Goal: Task Accomplishment & Management: Use online tool/utility

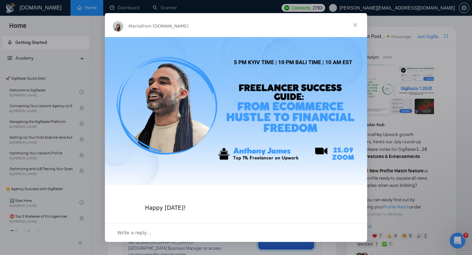
click at [354, 23] on span "Close" at bounding box center [356, 25] width 24 height 24
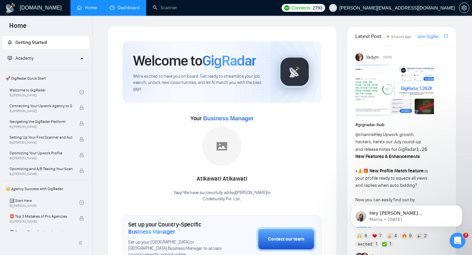
click at [128, 10] on link "Dashboard" at bounding box center [125, 8] width 30 height 6
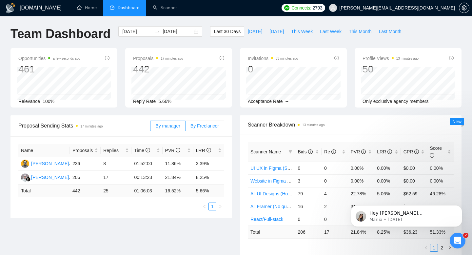
click at [203, 126] on span "By Freelancer" at bounding box center [204, 125] width 29 height 5
click at [186, 128] on input "By Freelancer" at bounding box center [186, 128] width 0 height 0
click at [275, 37] on div "Last 30 Days [DATE] [DATE] This Week Last Week This Month Last Month" at bounding box center [307, 37] width 203 height 22
click at [275, 32] on span "[DATE]" at bounding box center [276, 31] width 14 height 7
type input "[DATE]"
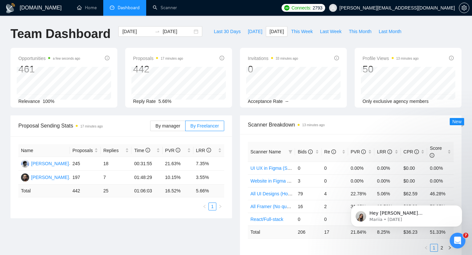
type input "[DATE]"
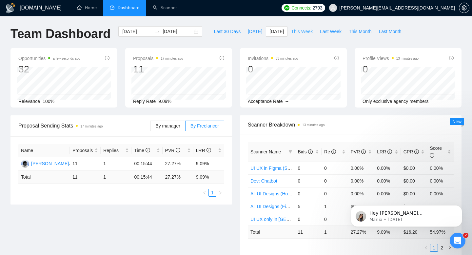
click at [307, 34] on span "This Week" at bounding box center [302, 31] width 22 height 7
type input "[DATE]"
click at [168, 9] on link "Scanner" at bounding box center [165, 8] width 24 height 6
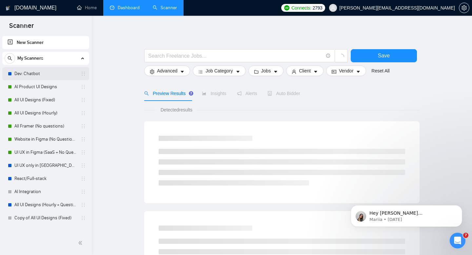
click at [33, 74] on link "Dev: Chatbot" at bounding box center [45, 73] width 62 height 13
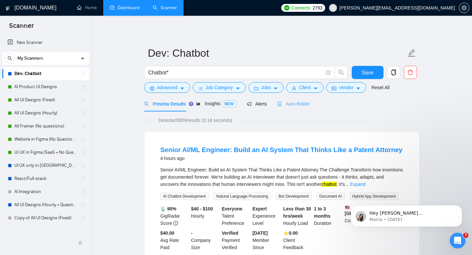
click at [295, 99] on div "Auto Bidder" at bounding box center [293, 103] width 32 height 15
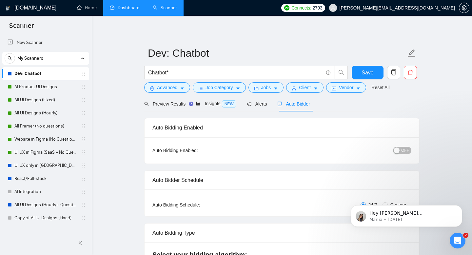
checkbox input "true"
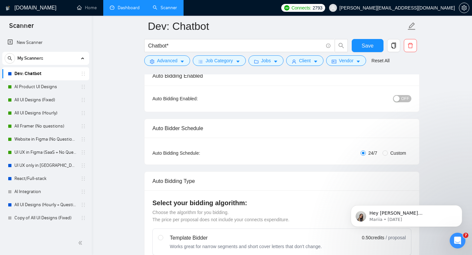
scroll to position [75, 0]
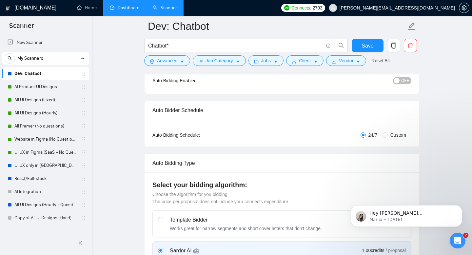
click at [407, 79] on span "OFF" at bounding box center [405, 80] width 8 height 7
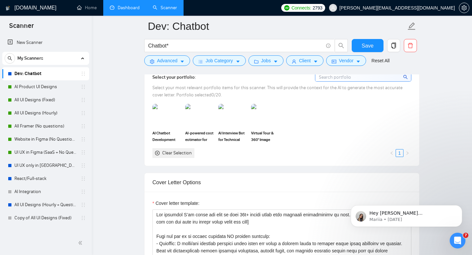
scroll to position [628, 0]
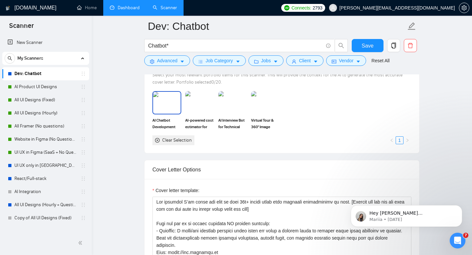
click at [168, 96] on img at bounding box center [167, 103] width 28 height 22
click at [202, 102] on img at bounding box center [200, 103] width 28 height 22
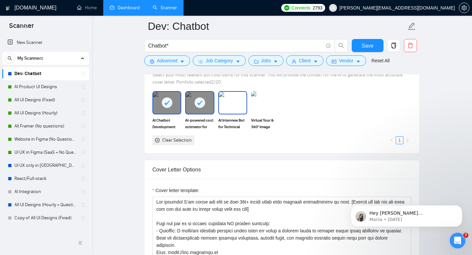
click at [230, 101] on img at bounding box center [233, 103] width 28 height 22
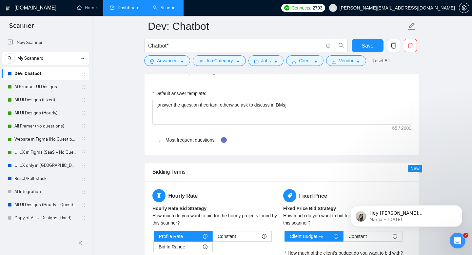
scroll to position [917, 0]
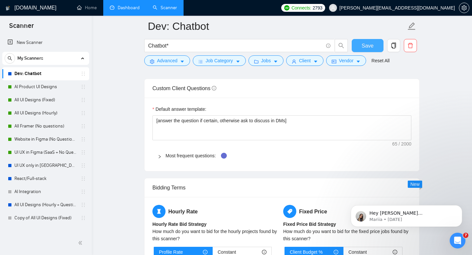
click at [369, 49] on span "Save" at bounding box center [368, 46] width 12 height 8
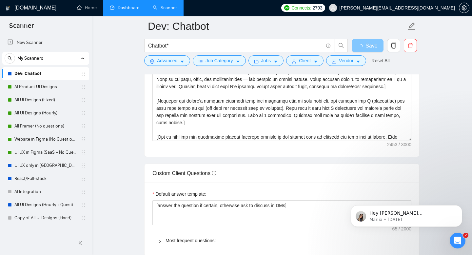
scroll to position [130, 0]
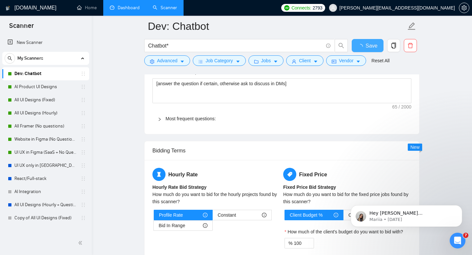
checkbox input "true"
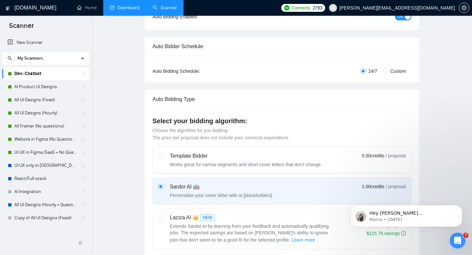
scroll to position [0, 0]
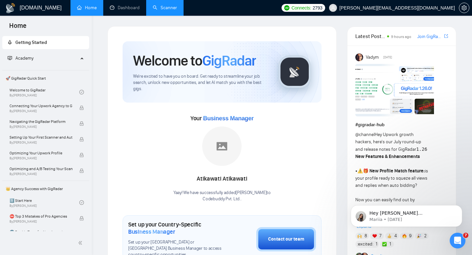
click at [168, 5] on link "Scanner" at bounding box center [165, 8] width 24 height 6
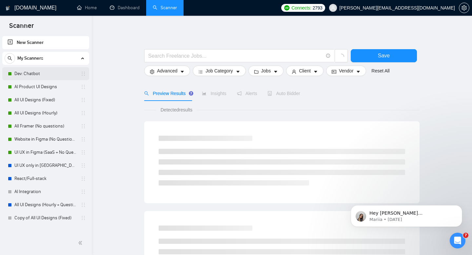
click at [26, 76] on link "Dev: Chatbot" at bounding box center [45, 73] width 62 height 13
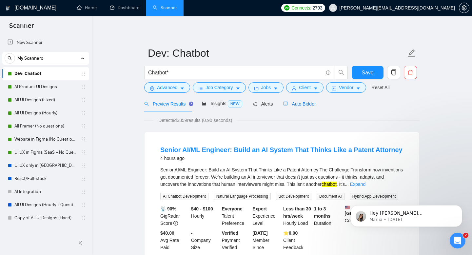
click at [288, 102] on icon "robot" at bounding box center [285, 104] width 5 height 5
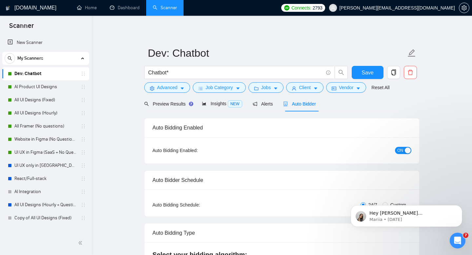
checkbox input "true"
click at [127, 10] on link "Dashboard" at bounding box center [125, 8] width 30 height 6
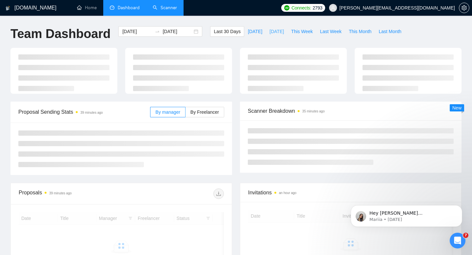
click at [282, 32] on span "[DATE]" at bounding box center [276, 31] width 14 height 7
type input "[DATE]"
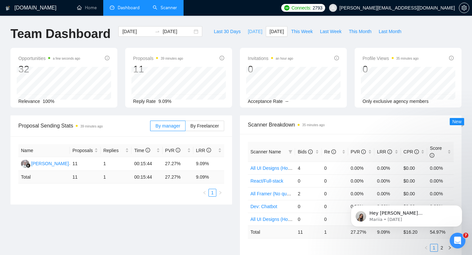
click at [248, 33] on span "[DATE]" at bounding box center [255, 31] width 14 height 7
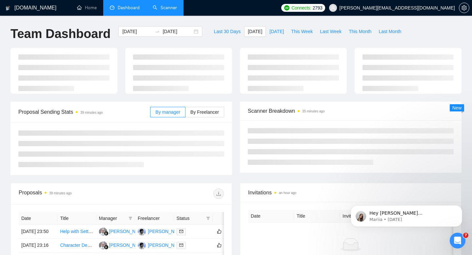
type input "[DATE]"
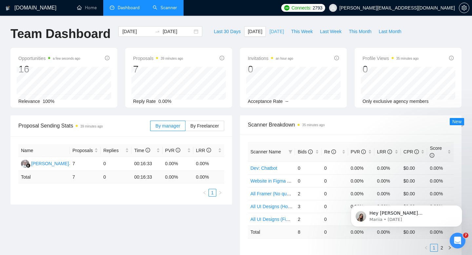
click at [277, 28] on span "[DATE]" at bounding box center [276, 31] width 14 height 7
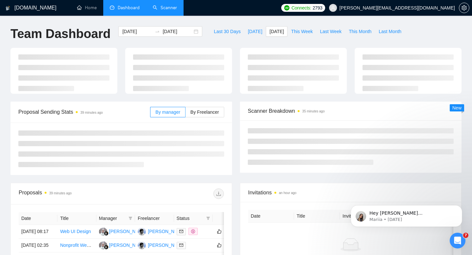
type input "[DATE]"
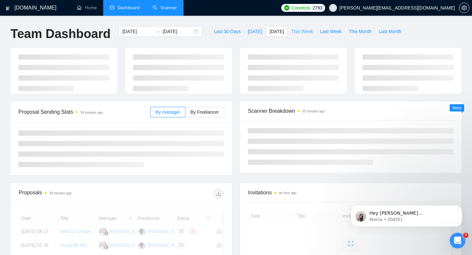
click at [292, 29] on span "This Week" at bounding box center [302, 31] width 22 height 7
type input "[DATE]"
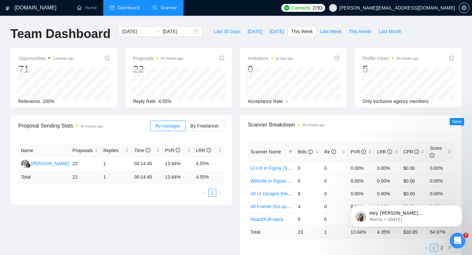
click at [167, 8] on link "Scanner" at bounding box center [165, 8] width 24 height 6
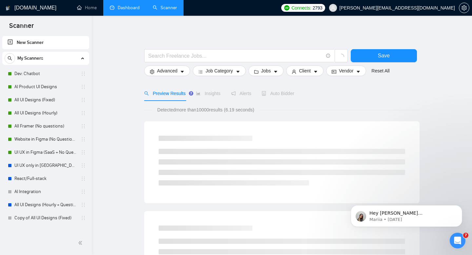
click at [33, 45] on link "New Scanner" at bounding box center [46, 42] width 76 height 13
click at [34, 43] on link "New Scanner" at bounding box center [46, 42] width 76 height 13
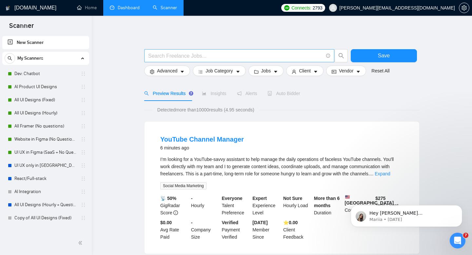
click at [167, 53] on input "text" at bounding box center [235, 56] width 175 height 8
type input "adverti"
click at [236, 63] on div at bounding box center [246, 57] width 207 height 16
click at [236, 69] on button "Job Category" at bounding box center [219, 71] width 53 height 10
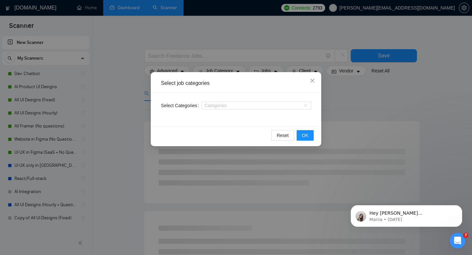
click at [208, 114] on div "Select Categories Categories" at bounding box center [236, 109] width 166 height 34
click at [209, 104] on div at bounding box center [253, 105] width 100 height 5
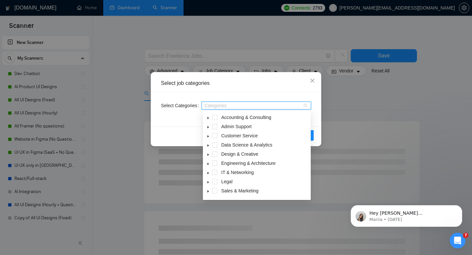
scroll to position [26, 0]
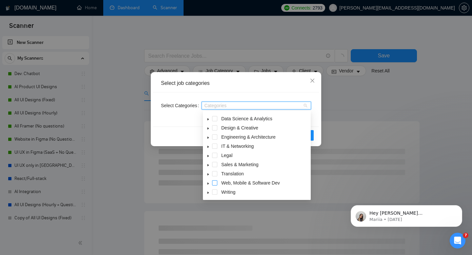
click at [217, 185] on span at bounding box center [214, 182] width 5 height 5
click at [173, 124] on div "Select Categories Web, Mobile & Software Dev Web, Mobile & Software Dev" at bounding box center [236, 109] width 166 height 34
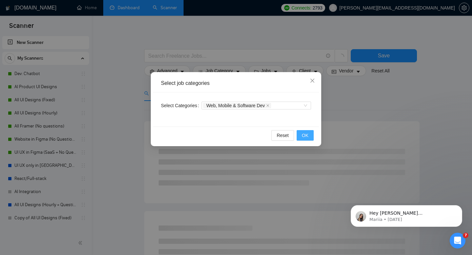
click at [311, 134] on button "OK" at bounding box center [305, 135] width 17 height 10
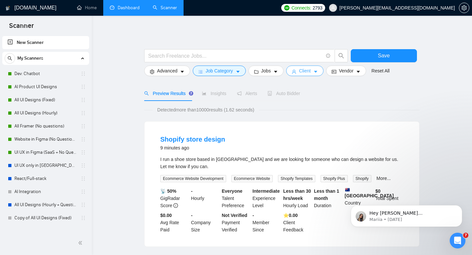
click at [311, 70] on span "Client" at bounding box center [305, 70] width 12 height 7
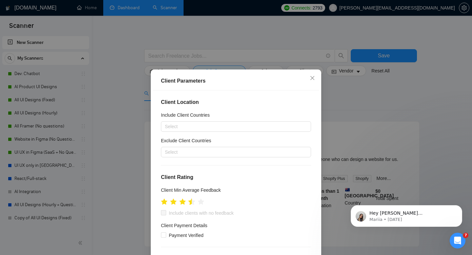
click at [191, 204] on icon "star" at bounding box center [191, 201] width 7 height 7
click at [193, 204] on icon "star" at bounding box center [191, 201] width 7 height 7
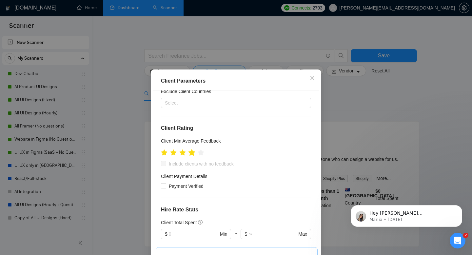
scroll to position [71, 0]
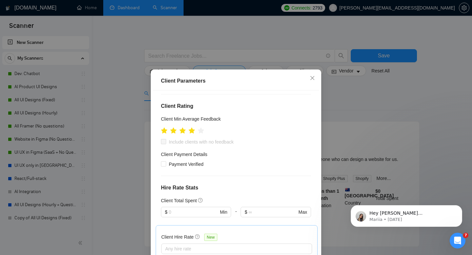
click at [167, 139] on span "Include clients with no feedback" at bounding box center [201, 141] width 70 height 7
click at [166, 139] on input "Include clients with no feedback" at bounding box center [163, 141] width 5 height 5
checkbox input "true"
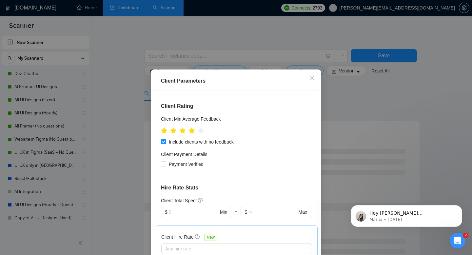
click at [164, 168] on div "Client Location Include Client Countries Select Exclude Client Countries Select…" at bounding box center [236, 179] width 166 height 179
click at [164, 165] on input "Payment Verified" at bounding box center [163, 163] width 5 height 5
checkbox input "true"
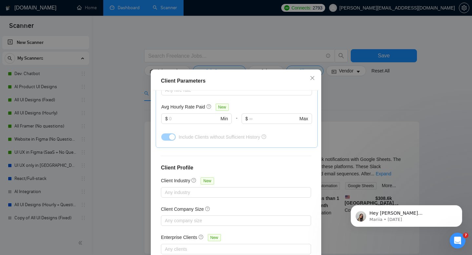
scroll to position [43, 0]
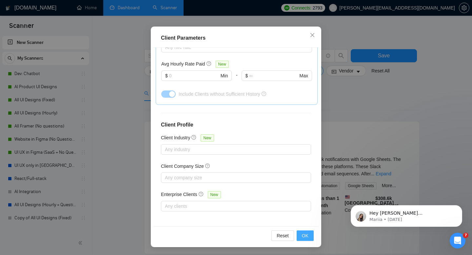
click at [307, 238] on span "OK" at bounding box center [305, 235] width 7 height 7
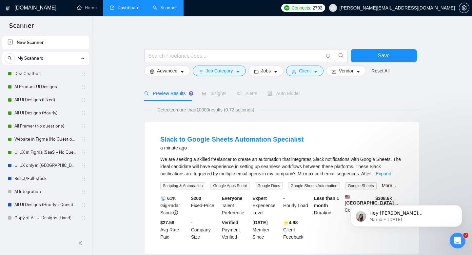
scroll to position [12, 0]
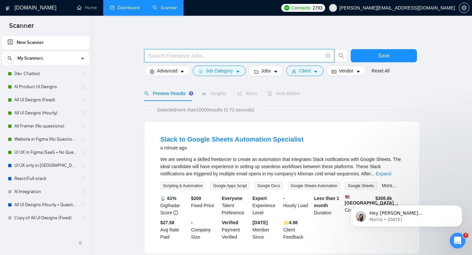
click at [220, 52] on input "text" at bounding box center [235, 56] width 175 height 8
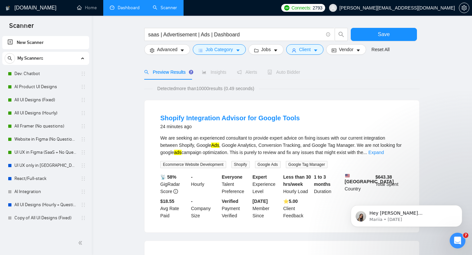
scroll to position [23, 0]
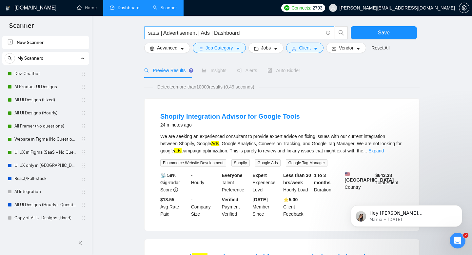
click at [206, 34] on input "saas | Advertisement | Ads | Dashboard" at bounding box center [235, 33] width 175 height 8
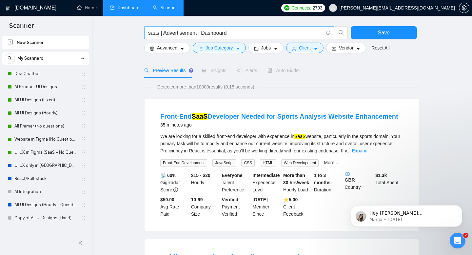
click at [249, 33] on input "saas | Advertisement | Dashboard" at bounding box center [235, 33] width 175 height 8
click at [174, 37] on span "saas | Advertisement | Dashboard" at bounding box center [239, 32] width 190 height 13
click at [175, 31] on input "saas | Advertisement | Dashboard" at bounding box center [235, 33] width 175 height 8
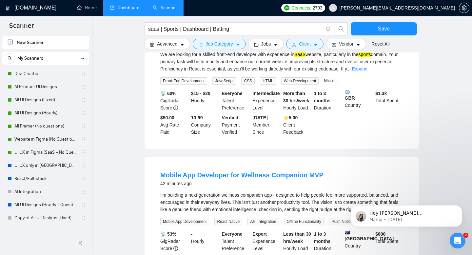
scroll to position [0, 0]
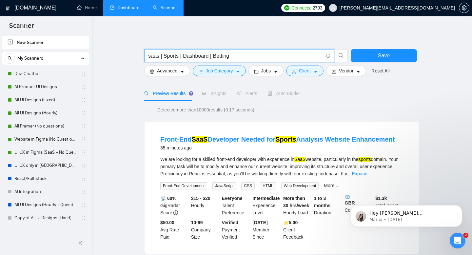
click at [194, 52] on input "saas | Sports | Dashboard | Betting" at bounding box center [235, 56] width 175 height 8
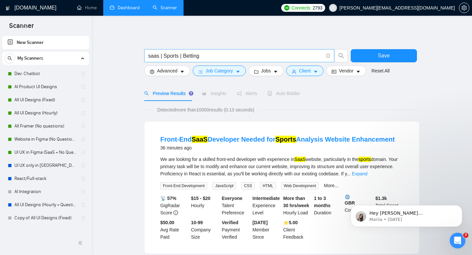
click at [154, 56] on input "saas | Sports | Betting" at bounding box center [235, 56] width 175 height 8
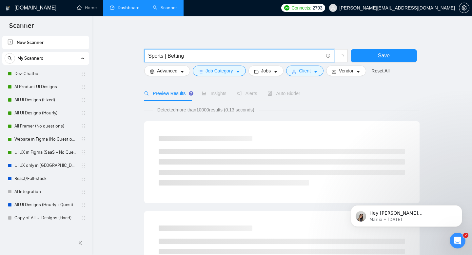
type input "Sports | Betting"
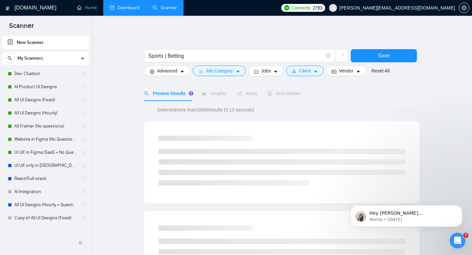
click at [90, 119] on ul "New Scanner My Scanners Dev: Chatbot AI Product UI Designs All UI Designs (Fixe…" at bounding box center [46, 130] width 92 height 190
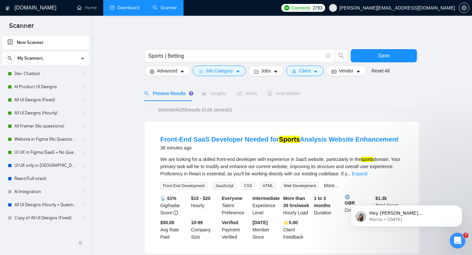
click at [190, 111] on span "Detected 4255 results (0.06 seconds)" at bounding box center [195, 109] width 83 height 7
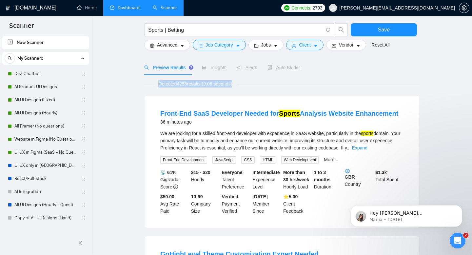
scroll to position [27, 0]
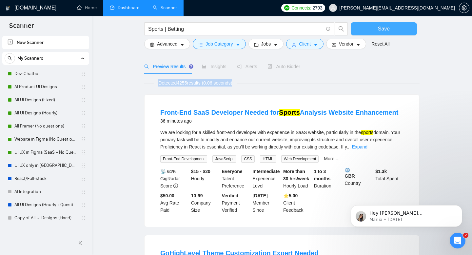
click at [365, 31] on button "Save" at bounding box center [384, 28] width 66 height 13
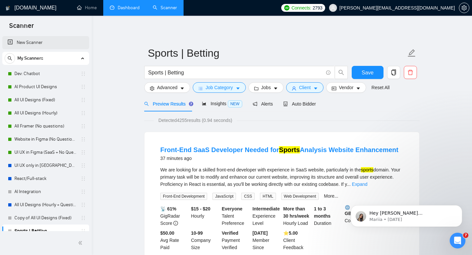
click at [31, 41] on link "New Scanner" at bounding box center [46, 42] width 76 height 13
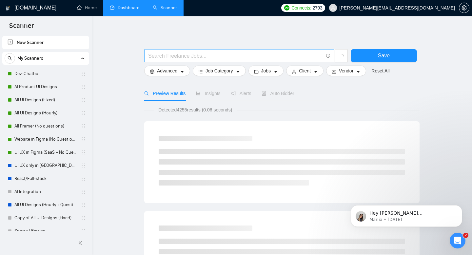
click at [204, 52] on input "text" at bounding box center [235, 56] width 175 height 8
type input "Legal"
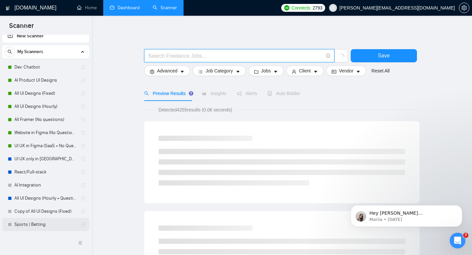
click at [81, 226] on icon "holder" at bounding box center [83, 224] width 5 height 5
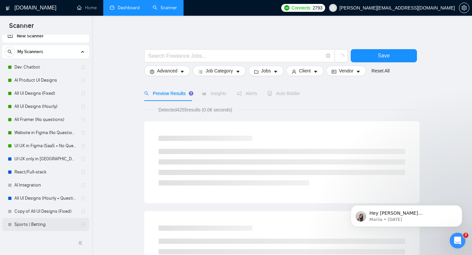
click at [45, 225] on link "Sports | Betting" at bounding box center [45, 224] width 62 height 13
click at [31, 227] on link "Sports | Betting" at bounding box center [45, 224] width 62 height 13
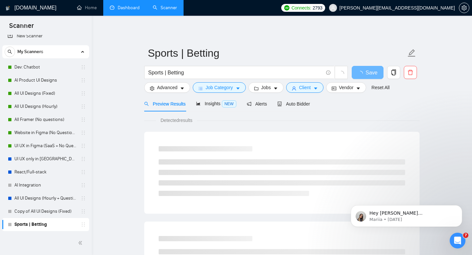
click at [37, 225] on link "Sports | Betting" at bounding box center [45, 224] width 62 height 13
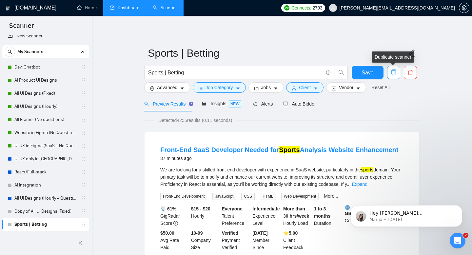
click at [392, 71] on icon "copy" at bounding box center [394, 72] width 6 height 6
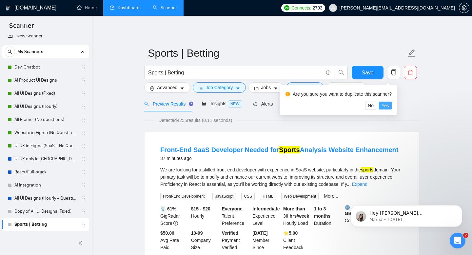
click at [387, 105] on span "Yes" at bounding box center [386, 105] width 8 height 7
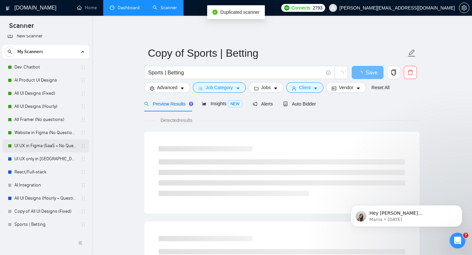
scroll to position [20, 0]
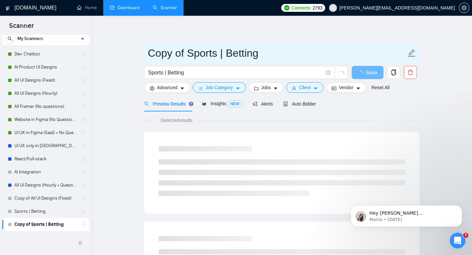
click at [185, 54] on input "Copy of Sports | Betting" at bounding box center [277, 53] width 258 height 16
click at [184, 53] on input "Copy of Sports | Betting" at bounding box center [277, 53] width 258 height 16
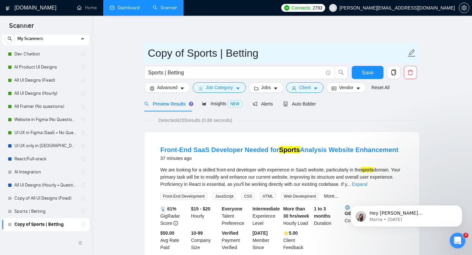
click at [184, 53] on input "Copy of Sports | Betting" at bounding box center [277, 53] width 258 height 16
type input "Legal Tech"
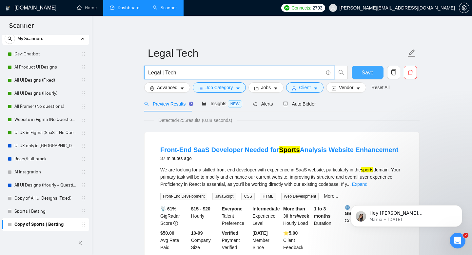
click at [366, 76] on span "Save" at bounding box center [368, 73] width 12 height 8
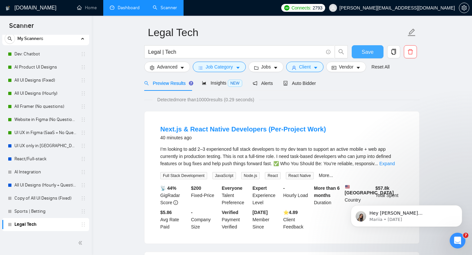
scroll to position [24, 0]
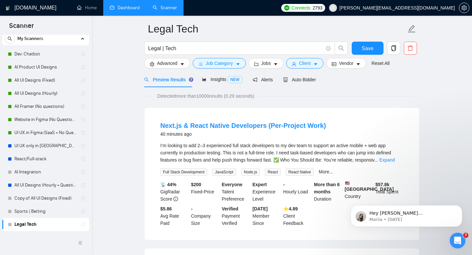
click at [210, 56] on div "Legal | Tech" at bounding box center [246, 50] width 207 height 16
click at [210, 49] on input "Legal | Tech" at bounding box center [235, 48] width 175 height 8
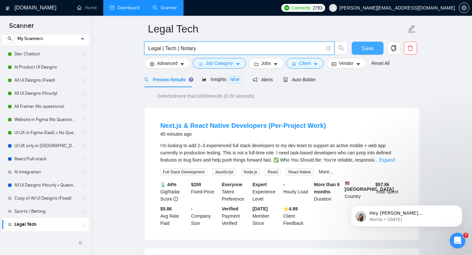
click at [374, 49] on button "Save" at bounding box center [368, 48] width 32 height 13
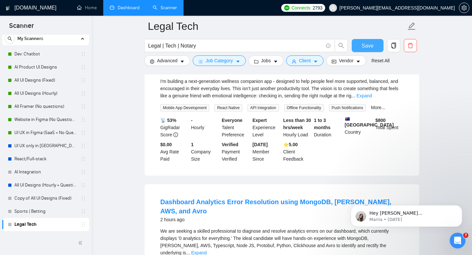
scroll to position [0, 0]
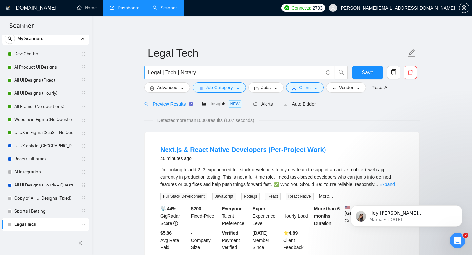
click at [170, 75] on input "Legal | Tech | Notary" at bounding box center [235, 73] width 175 height 8
type input "Legal | Notary"
click at [365, 79] on button "Save" at bounding box center [368, 72] width 32 height 13
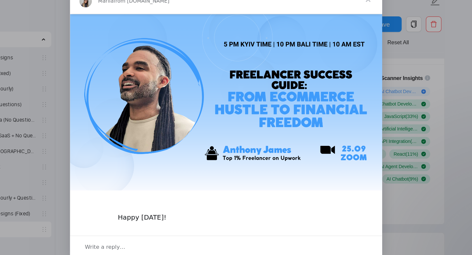
scroll to position [194, 0]
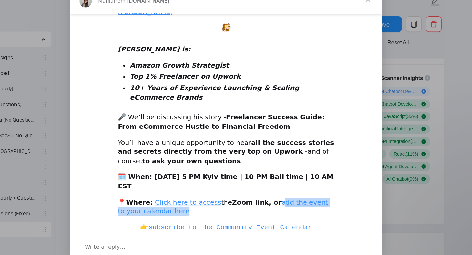
drag, startPoint x: 128, startPoint y: 166, endPoint x: 215, endPoint y: 161, distance: 87.6
click at [215, 162] on div "📍Where: Click here to access the Zoom link, or add the event to your calendar h…" at bounding box center [181, 170] width 182 height 16
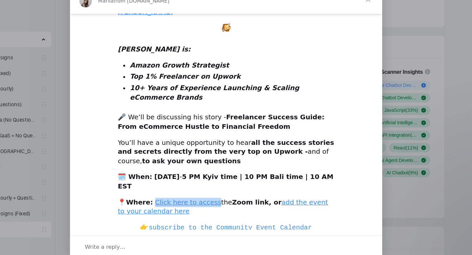
scroll to position [0, 0]
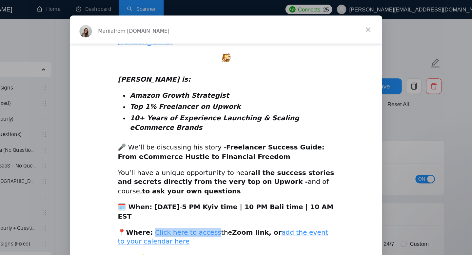
click at [298, 24] on span "Close" at bounding box center [301, 25] width 24 height 24
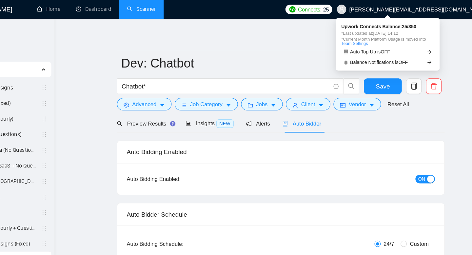
click at [316, 8] on span "Connects:" at bounding box center [306, 7] width 20 height 7
